Goal: Check status: Check status

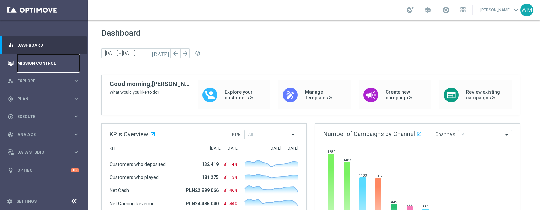
click at [31, 64] on link "Mission Control" at bounding box center [48, 63] width 62 height 18
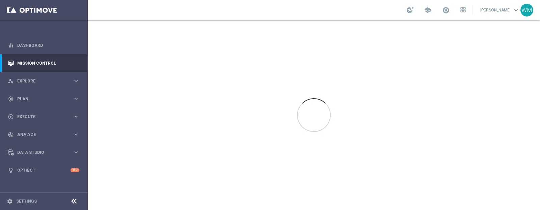
click at [0, 97] on div "gps_fixed Plan keyboard_arrow_right" at bounding box center [43, 99] width 87 height 18
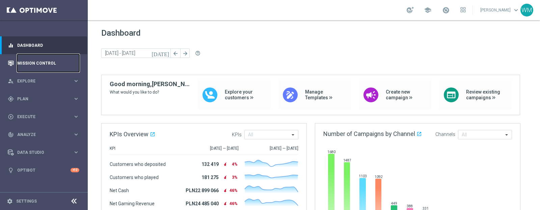
click at [57, 68] on link "Mission Control" at bounding box center [48, 63] width 62 height 18
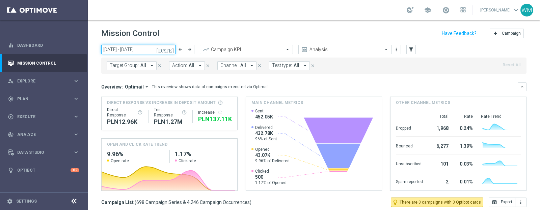
click at [160, 51] on input "[DATE] - [DATE]" at bounding box center [138, 49] width 74 height 9
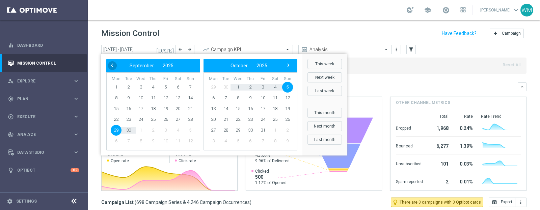
click at [111, 67] on span "‹" at bounding box center [112, 65] width 9 height 9
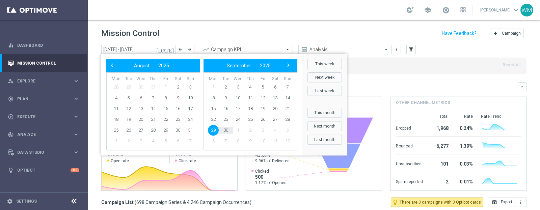
click at [111, 67] on span "‹" at bounding box center [112, 65] width 9 height 9
click at [156, 87] on span "1" at bounding box center [153, 87] width 11 height 11
click at [287, 66] on span "›" at bounding box center [288, 65] width 9 height 9
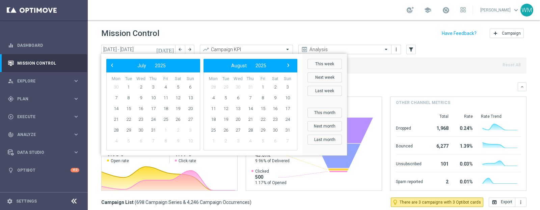
click at [287, 66] on span "›" at bounding box center [288, 65] width 9 height 9
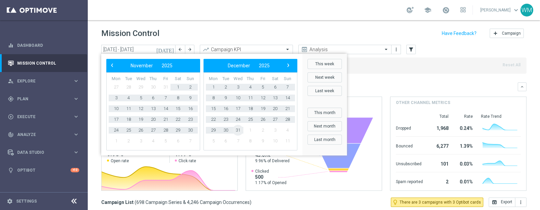
click at [239, 129] on span "31" at bounding box center [237, 130] width 11 height 11
type input "[DATE] - [DATE]"
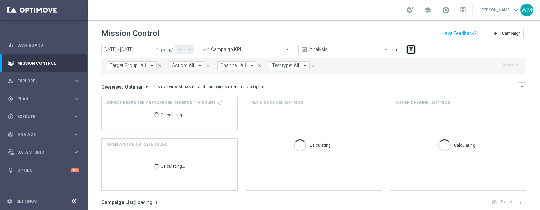
click at [408, 48] on icon "filter_alt" at bounding box center [411, 50] width 6 height 6
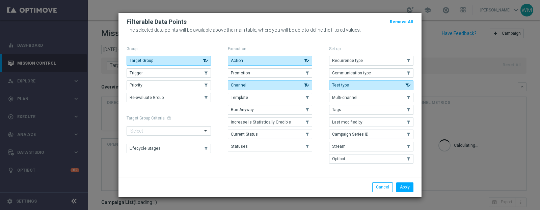
click at [435, 59] on modal-container "Filterable Data Points Remove All The selected data points will be available ab…" at bounding box center [270, 105] width 540 height 210
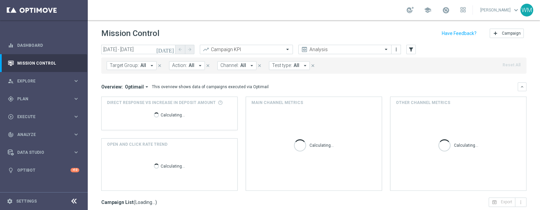
click at [234, 68] on span "Channel:" at bounding box center [229, 66] width 18 height 6
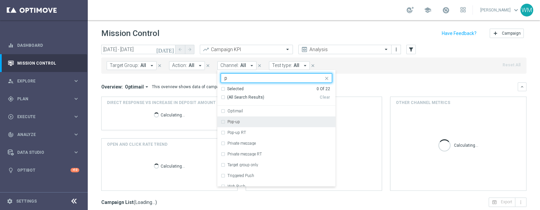
click at [234, 120] on label "Pop-up" at bounding box center [233, 122] width 12 height 4
type input "p"
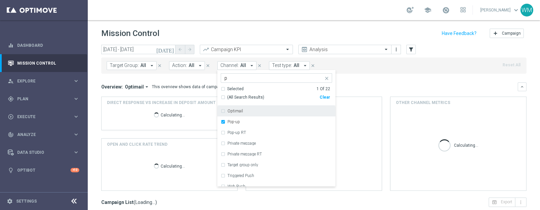
click at [363, 61] on div "Target Group: All arrow_drop_down close Action: All arrow_drop_down close Chann…" at bounding box center [313, 66] width 425 height 16
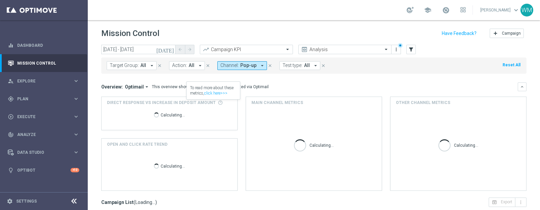
click at [182, 68] on button "Action: All arrow_drop_down" at bounding box center [187, 65] width 36 height 9
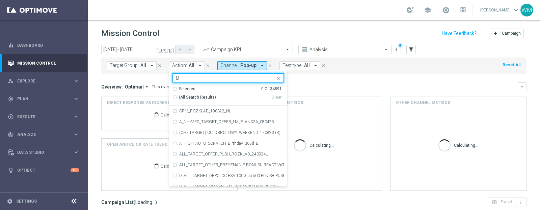
click at [188, 96] on span "(All Search Results)" at bounding box center [197, 98] width 37 height 6
type input "D_"
click at [184, 80] on input "D_" at bounding box center [225, 79] width 99 height 6
click at [182, 97] on span "(All Search Results)" at bounding box center [197, 98] width 37 height 6
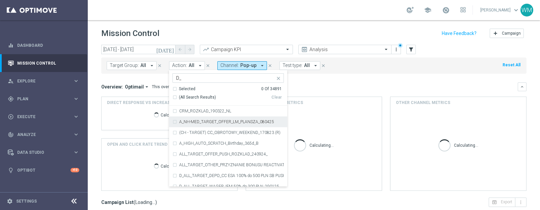
click at [372, 84] on div "Overview: Optimail arrow_drop_down This overview shows data of campaigns execut…" at bounding box center [309, 87] width 416 height 6
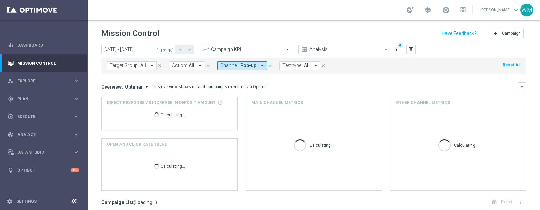
click at [417, 49] on div "[DATE] [DATE] - [DATE] arrow_back arrow_forward Campaign KPI trending_up Analys…" at bounding box center [313, 50] width 425 height 10
click at [411, 49] on icon "filter_alt" at bounding box center [411, 50] width 6 height 6
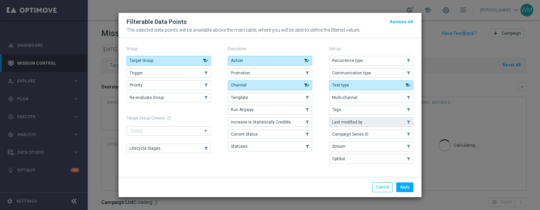
click at [353, 122] on span "Last modified by" at bounding box center [347, 122] width 30 height 5
click at [408, 192] on div "Apply Cancel" at bounding box center [269, 187] width 303 height 20
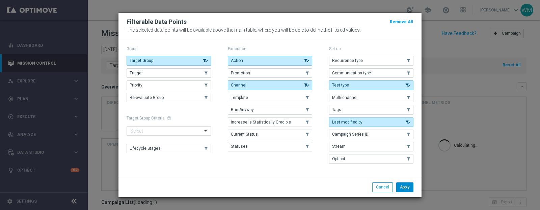
click at [406, 183] on button "Apply" at bounding box center [404, 187] width 17 height 9
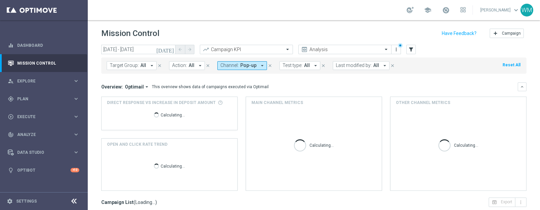
click at [352, 65] on span "Last modified by:" at bounding box center [354, 66] width 36 height 6
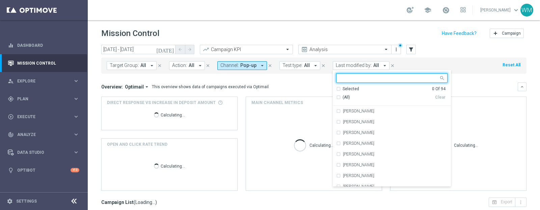
click at [343, 75] on div at bounding box center [387, 78] width 102 height 8
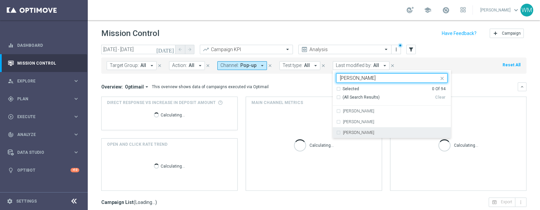
click at [348, 132] on label "[PERSON_NAME]" at bounding box center [358, 133] width 31 height 4
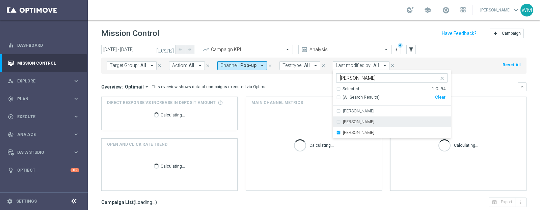
click at [350, 77] on input "[PERSON_NAME]" at bounding box center [389, 79] width 99 height 6
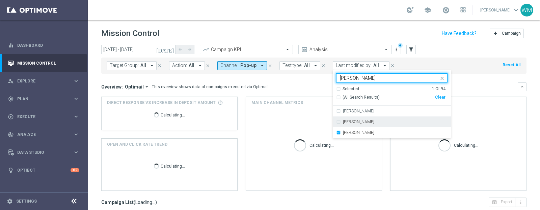
click at [350, 77] on input "[PERSON_NAME]" at bounding box center [389, 79] width 99 height 6
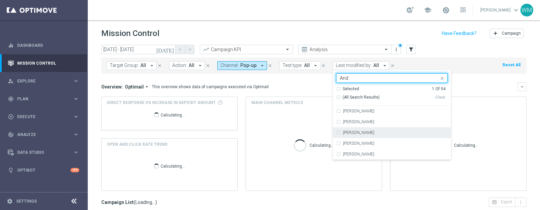
click at [352, 135] on div "[PERSON_NAME]" at bounding box center [391, 132] width 111 height 11
type input "And"
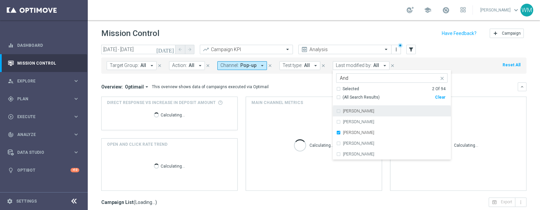
click at [353, 79] on input "And" at bounding box center [389, 79] width 99 height 6
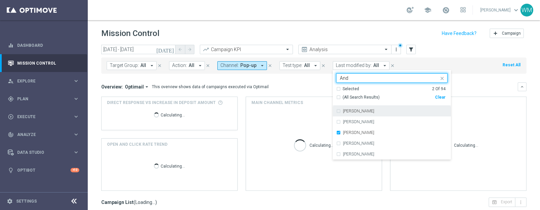
click at [353, 79] on input "And" at bounding box center [389, 79] width 99 height 6
click at [343, 113] on label "[PERSON_NAME]" at bounding box center [358, 111] width 31 height 4
type input "Ant"
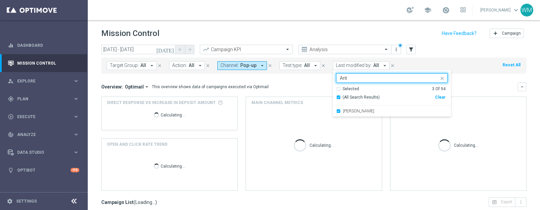
click at [341, 75] on div "Selected 3 of 94 Ant" at bounding box center [387, 78] width 102 height 8
click at [340, 78] on input "Ant" at bounding box center [389, 79] width 99 height 6
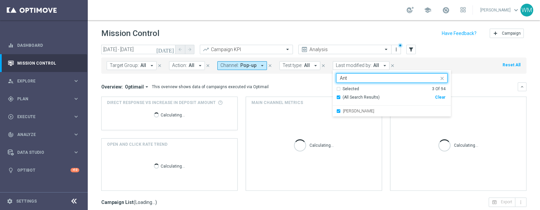
click at [340, 78] on input "Ant" at bounding box center [389, 79] width 99 height 6
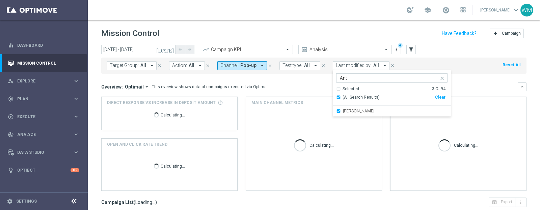
click at [426, 59] on div "Target Group: All arrow_drop_down close Action: All arrow_drop_down close Chann…" at bounding box center [313, 66] width 425 height 16
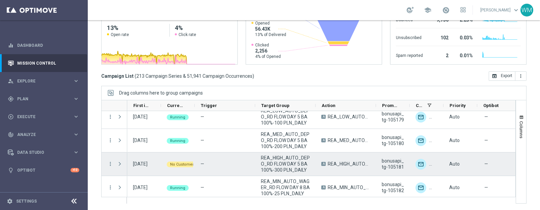
scroll to position [431, 0]
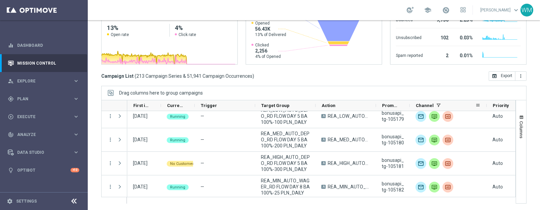
drag, startPoint x: 443, startPoint y: 105, endPoint x: 487, endPoint y: 109, distance: 44.0
click at [487, 109] on div at bounding box center [486, 106] width 3 height 10
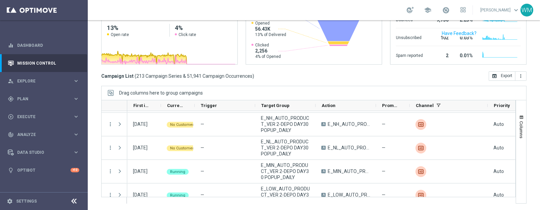
scroll to position [0, 0]
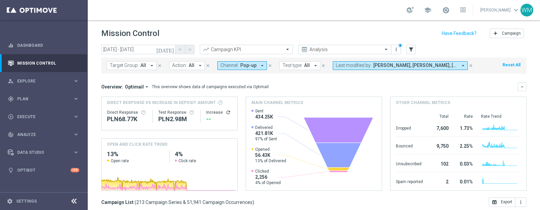
click at [401, 68] on span "[PERSON_NAME], [PERSON_NAME], [PERSON_NAME]" at bounding box center [415, 66] width 84 height 6
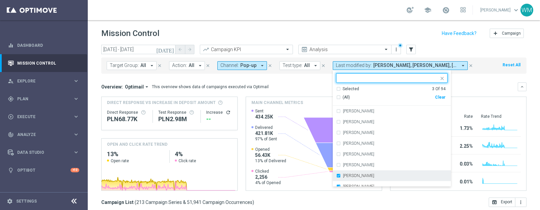
click at [346, 176] on label "[PERSON_NAME]" at bounding box center [358, 176] width 31 height 4
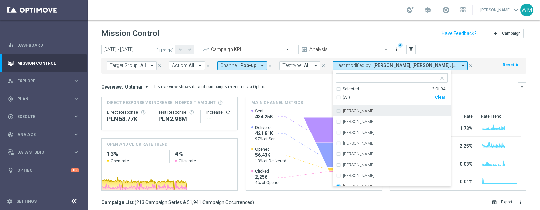
click at [351, 78] on input "text" at bounding box center [389, 79] width 99 height 6
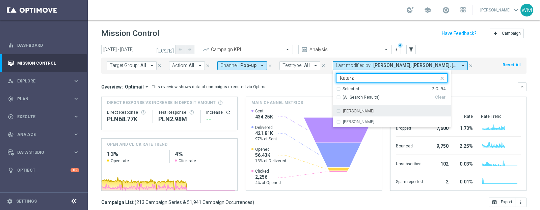
click at [347, 112] on label "[PERSON_NAME]" at bounding box center [358, 111] width 31 height 4
type input "Katarz"
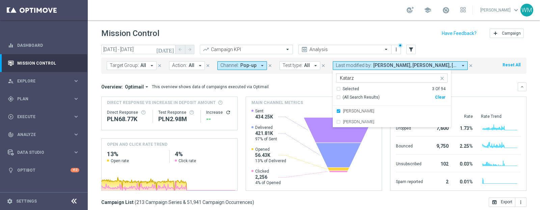
click at [502, 83] on div "Overview: Optimail arrow_drop_down This overview shows data of campaigns execut…" at bounding box center [313, 87] width 425 height 9
